Goal: Task Accomplishment & Management: Manage account settings

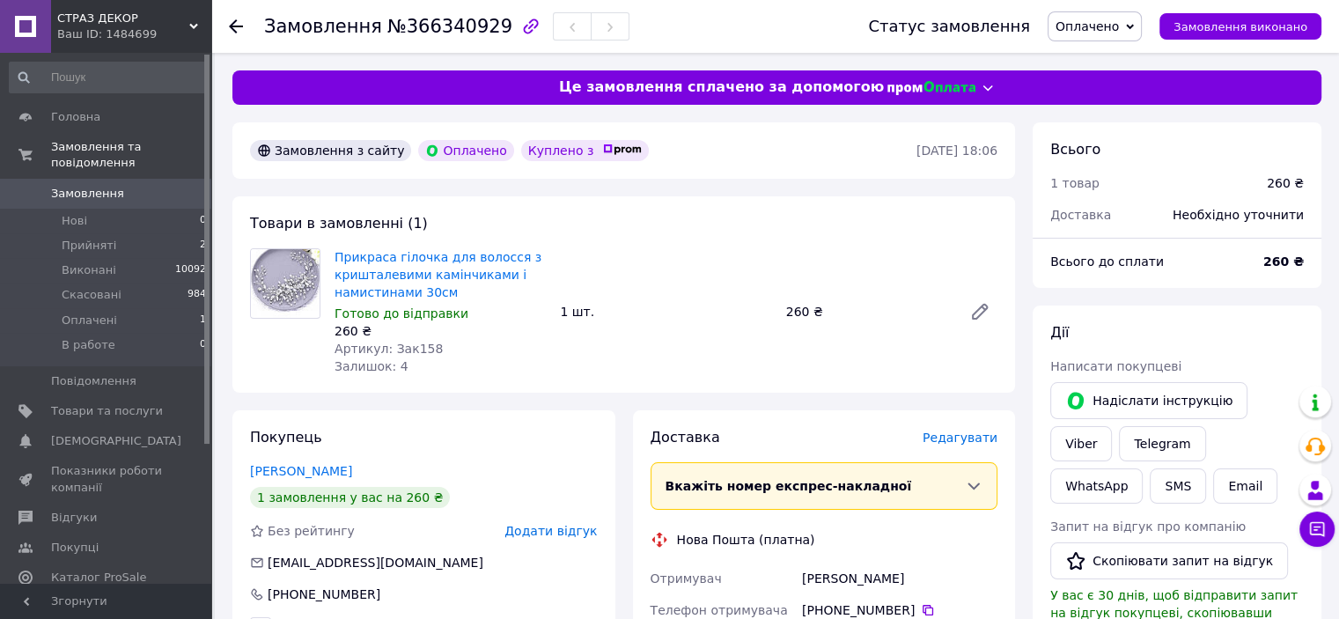
click at [1140, 28] on span "Оплачено" at bounding box center [1095, 26] width 94 height 30
click at [1124, 63] on li "Прийнято" at bounding box center [1095, 61] width 92 height 26
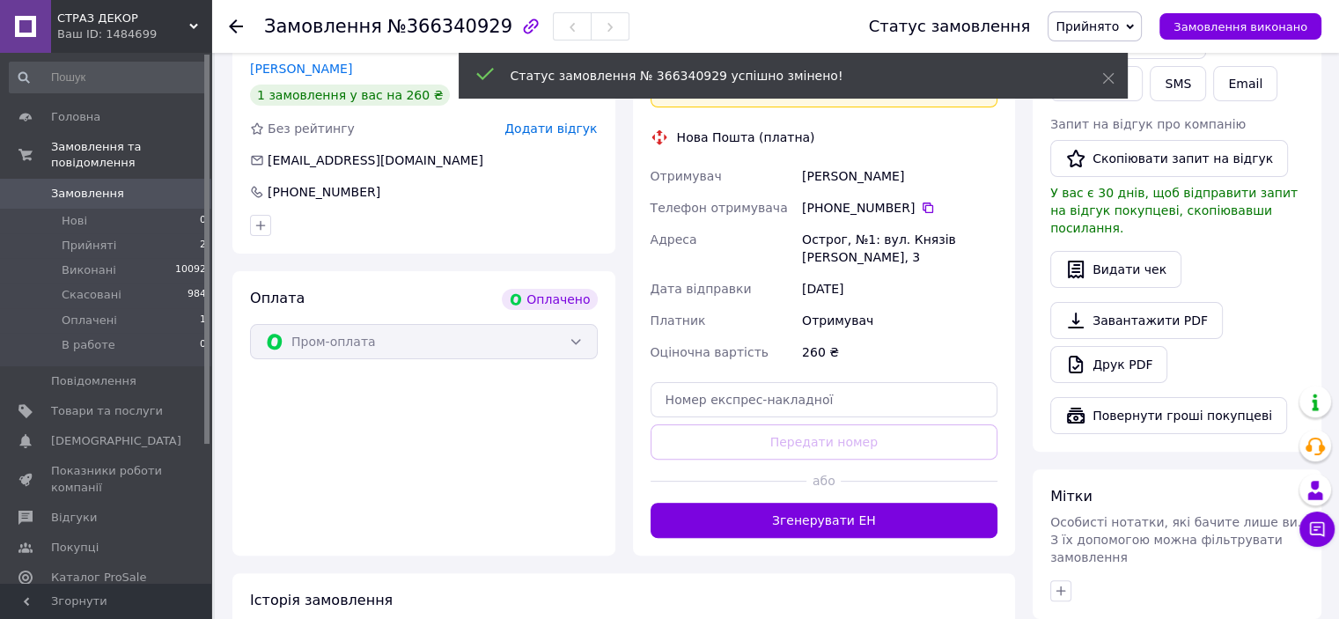
scroll to position [528, 0]
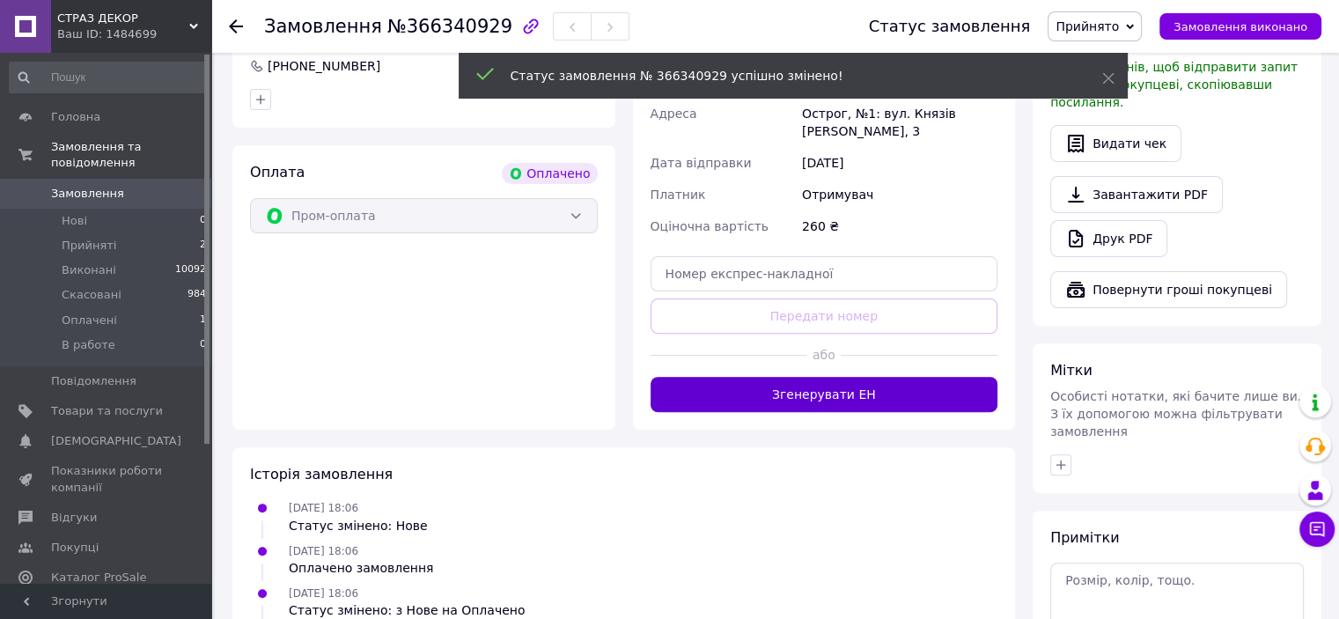
click at [958, 388] on button "Згенерувати ЕН" at bounding box center [825, 394] width 348 height 35
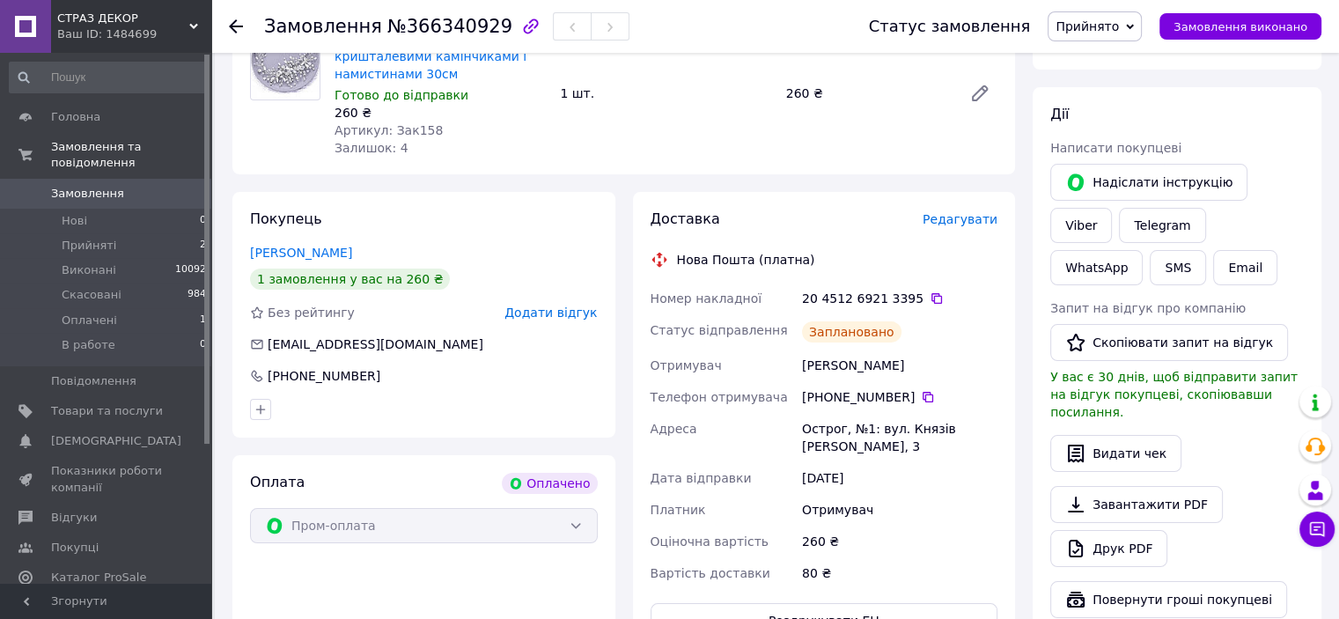
scroll to position [88, 0]
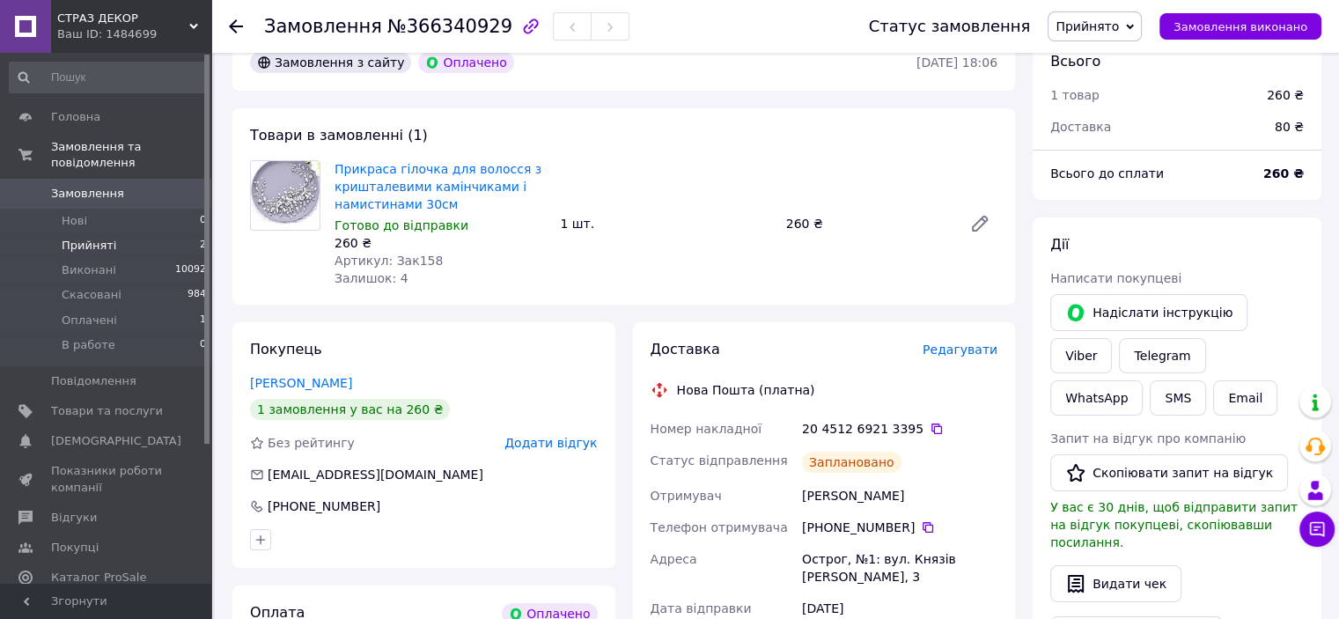
click at [91, 238] on span "Прийняті" at bounding box center [89, 246] width 55 height 16
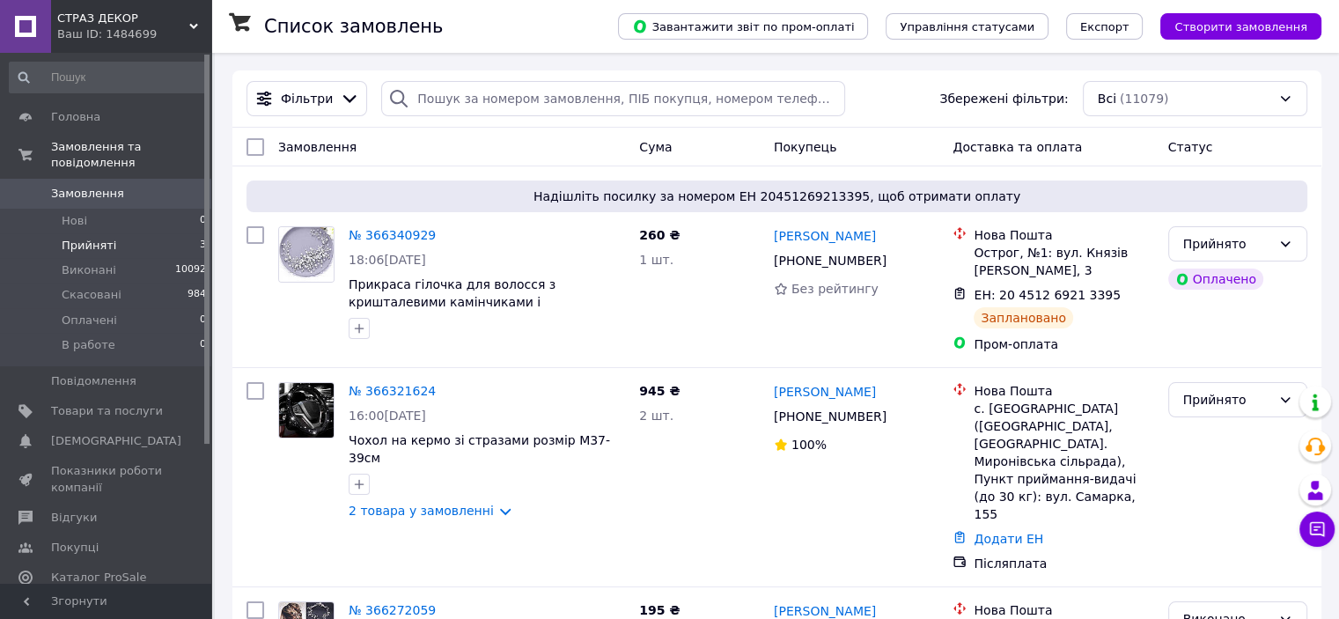
click at [106, 238] on span "Прийняті" at bounding box center [89, 246] width 55 height 16
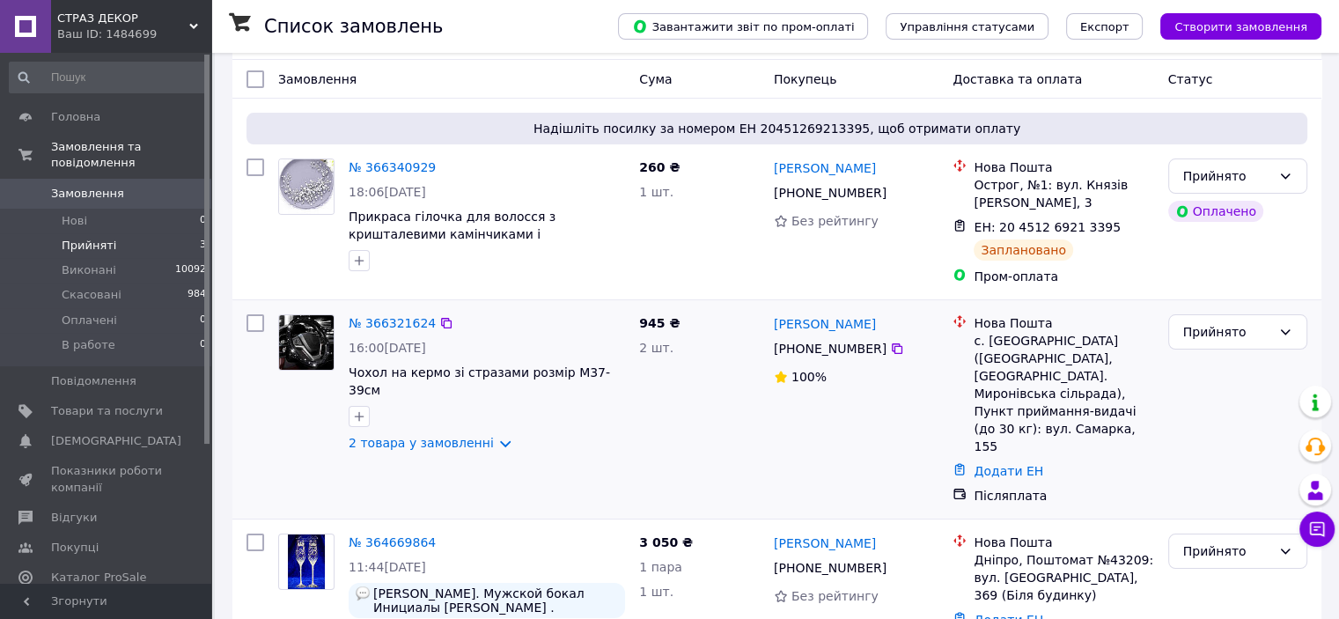
scroll to position [218, 0]
